Goal: Task Accomplishment & Management: Use online tool/utility

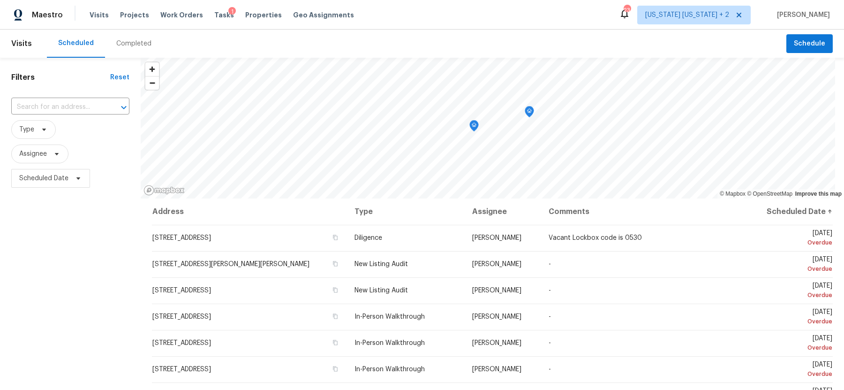
scroll to position [352, 0]
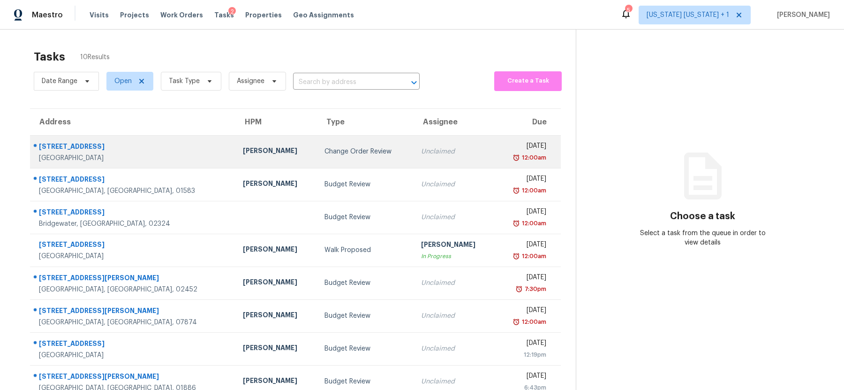
scroll to position [80, 0]
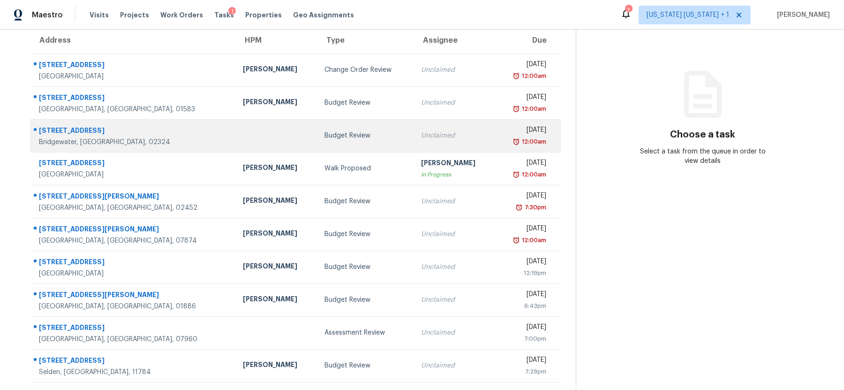
scroll to position [89, 0]
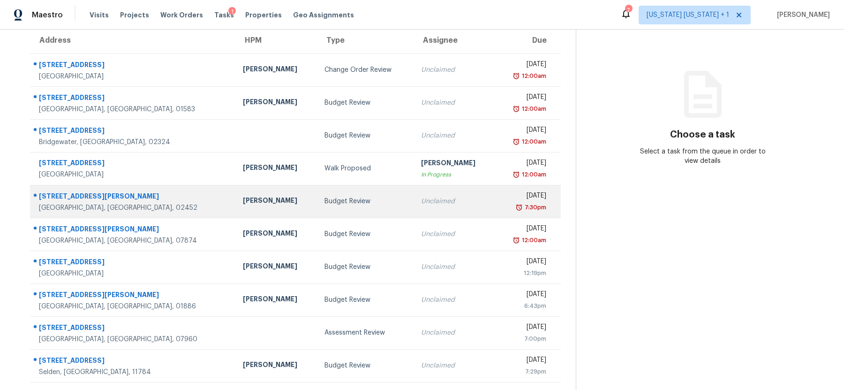
click at [317, 192] on td "Budget Review" at bounding box center [365, 201] width 97 height 33
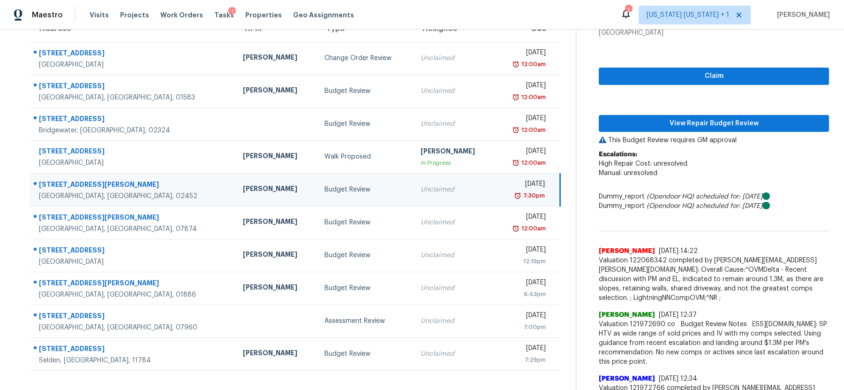
scroll to position [94, 0]
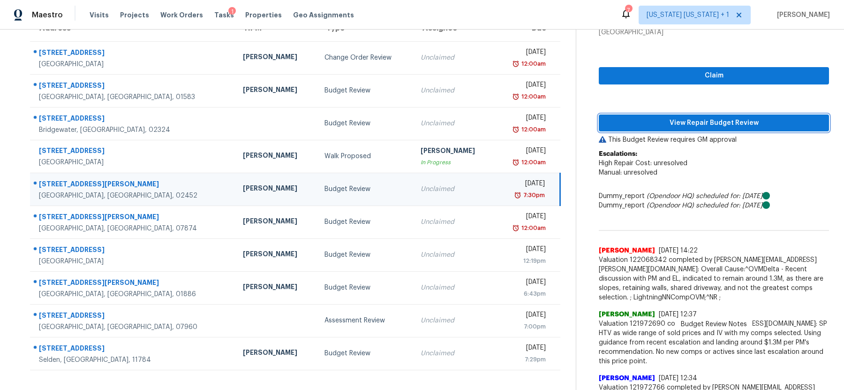
click at [723, 121] on span "View Repair Budget Review" at bounding box center [713, 123] width 215 height 12
